Goal: Task Accomplishment & Management: Manage account settings

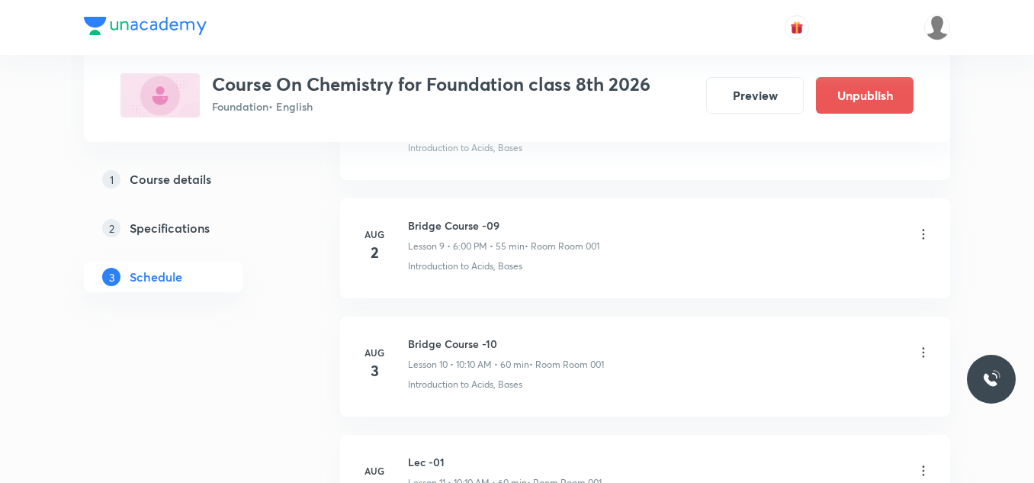
scroll to position [1373, 0]
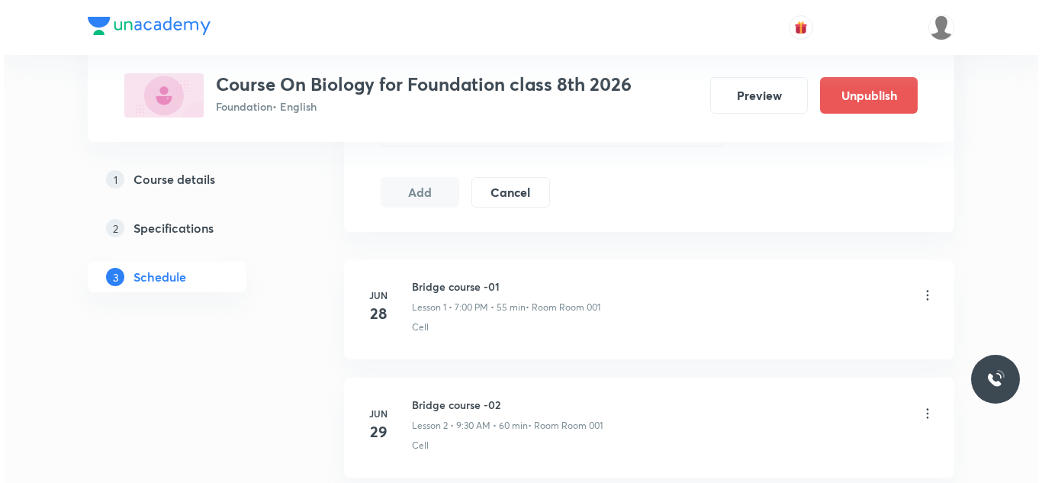
scroll to position [3695, 0]
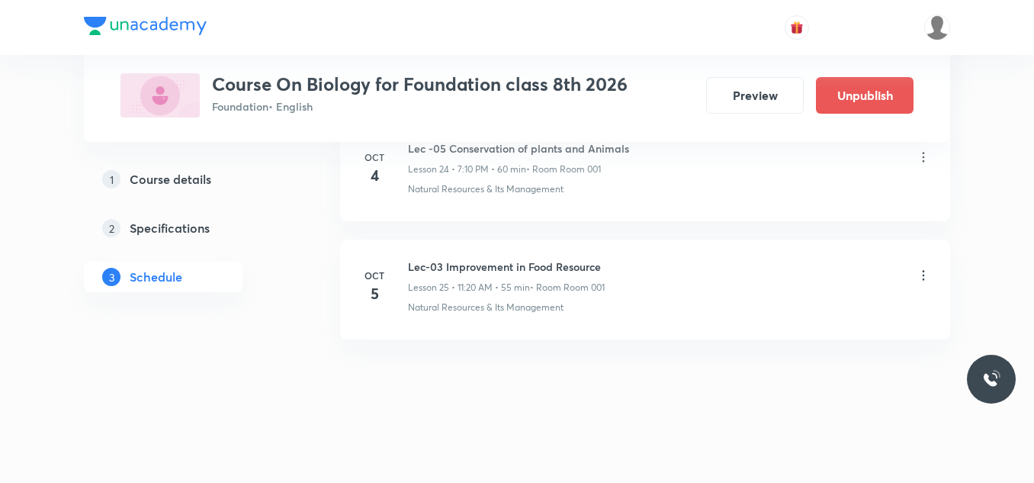
click at [452, 265] on h6 "Lec-03 Improvement in Food Resource" at bounding box center [506, 267] width 197 height 16
click at [519, 268] on h6 "Lec-03 Improvement in Food Resource" at bounding box center [506, 267] width 197 height 16
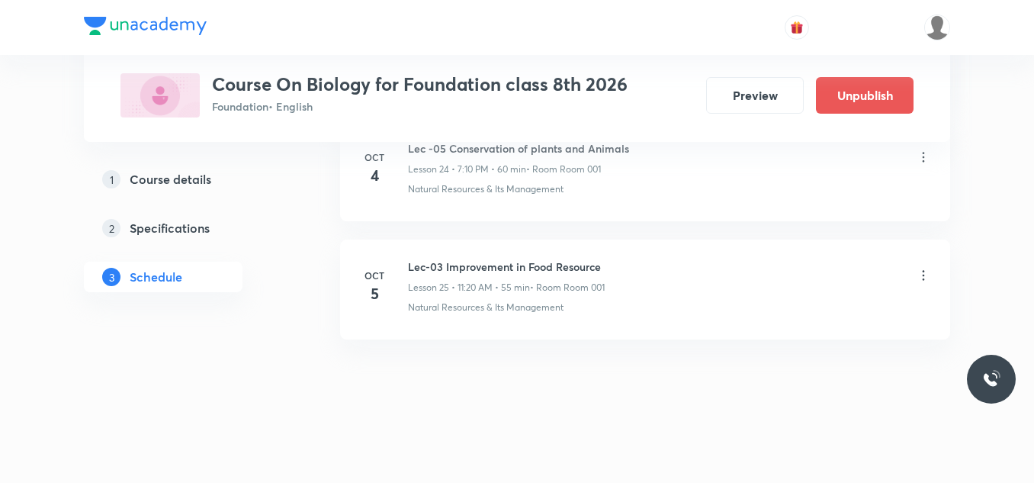
click at [924, 284] on div at bounding box center [923, 277] width 15 height 18
click at [924, 275] on icon at bounding box center [924, 275] width 2 height 10
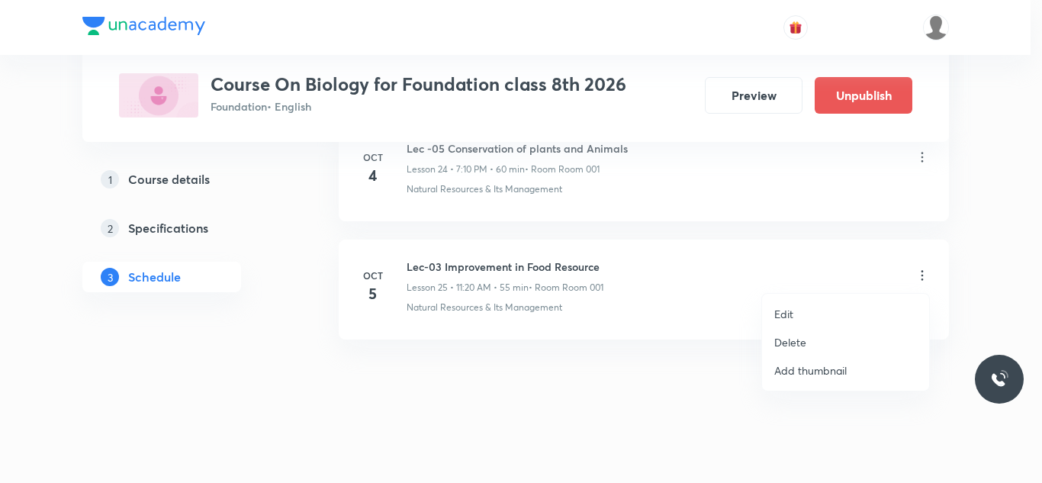
click at [819, 302] on li "Edit" at bounding box center [845, 314] width 167 height 28
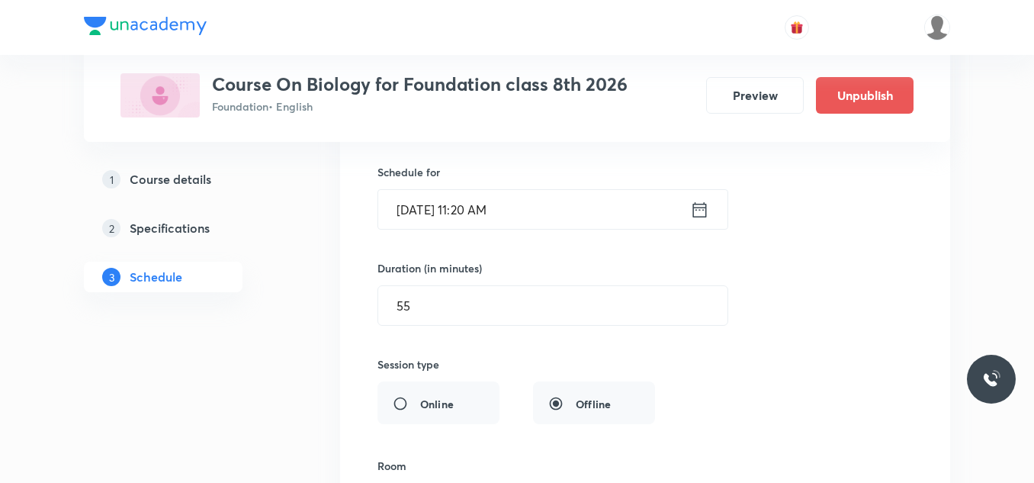
scroll to position [3047, 0]
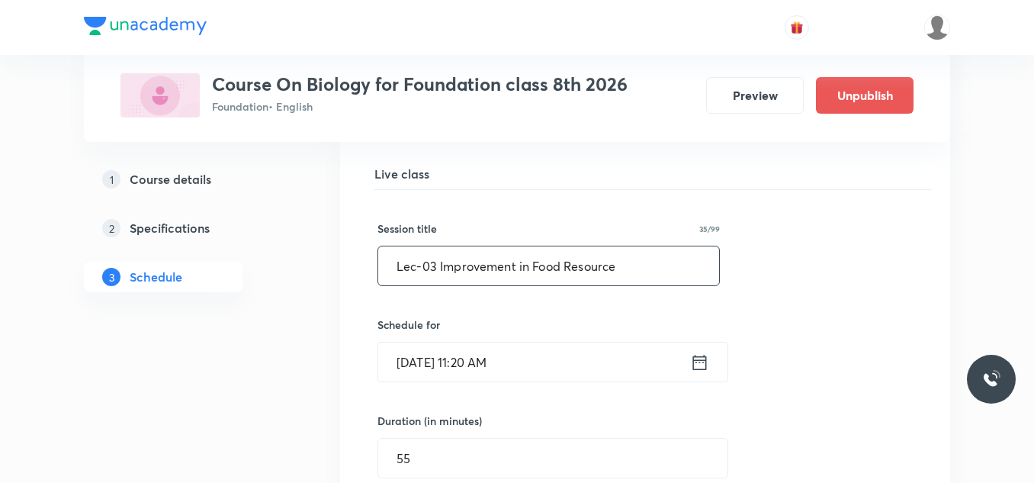
drag, startPoint x: 676, startPoint y: 267, endPoint x: 369, endPoint y: 261, distance: 306.6
click at [369, 261] on div "Lec-03 Improvement in Food Resource Lesson 25 • Room Room 001 Natural Resources…" at bounding box center [645, 487] width 572 height 734
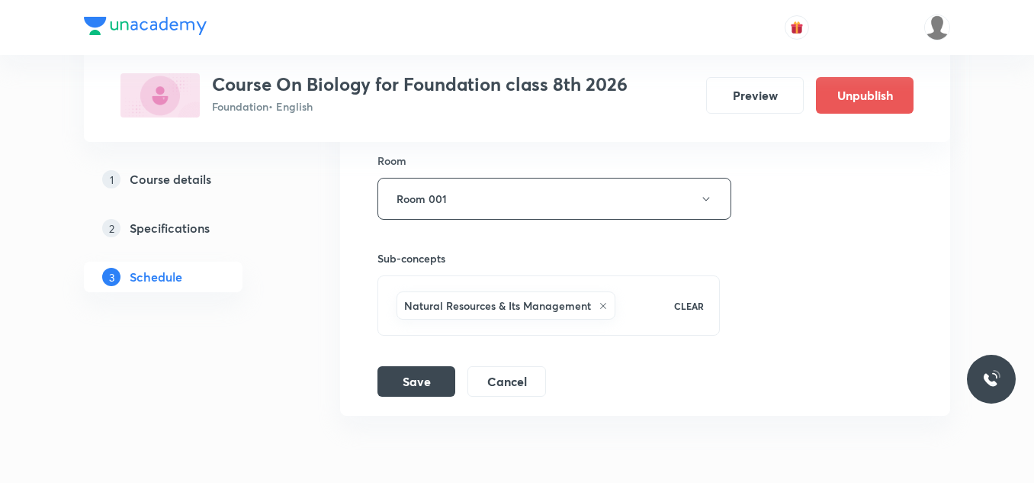
scroll to position [3580, 0]
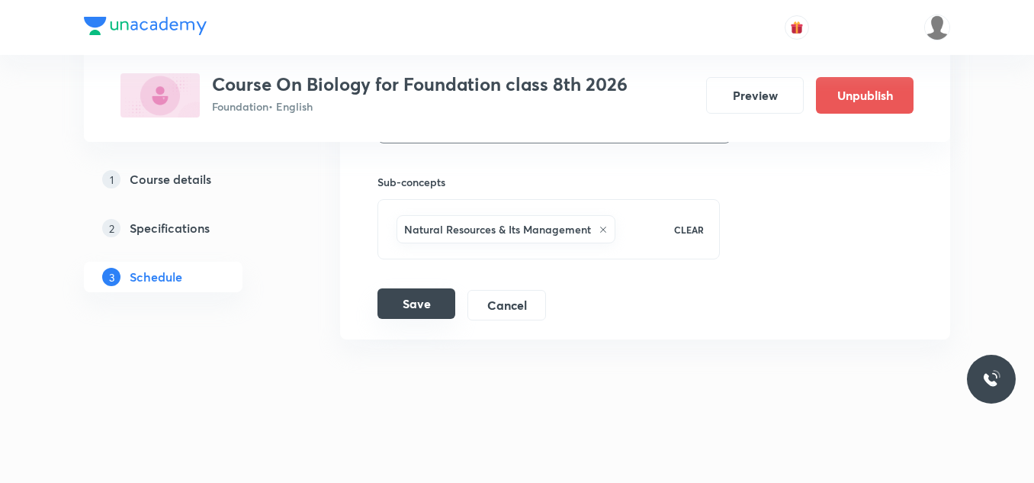
type input "Lec-02 Reproduction in Animals"
click at [419, 310] on button "Save" at bounding box center [416, 303] width 78 height 31
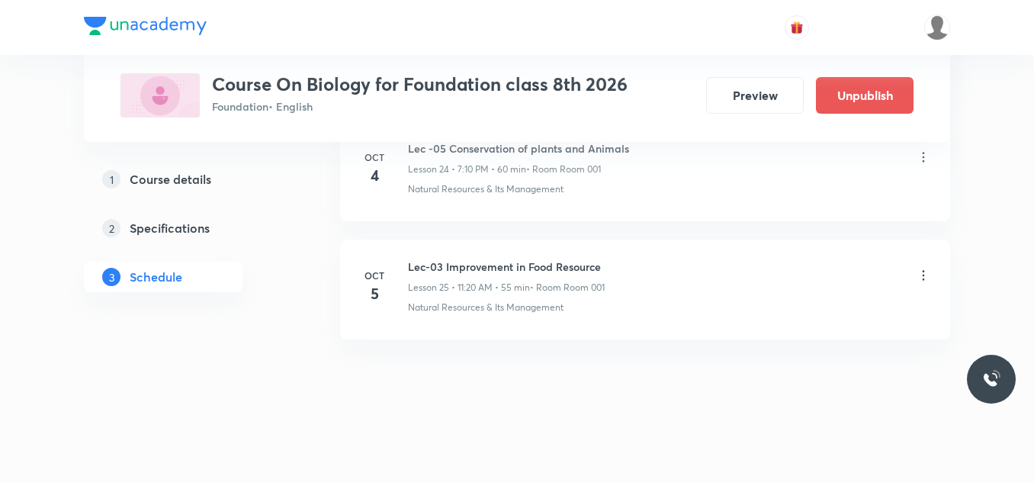
scroll to position [2994, 0]
